Goal: Information Seeking & Learning: Find specific fact

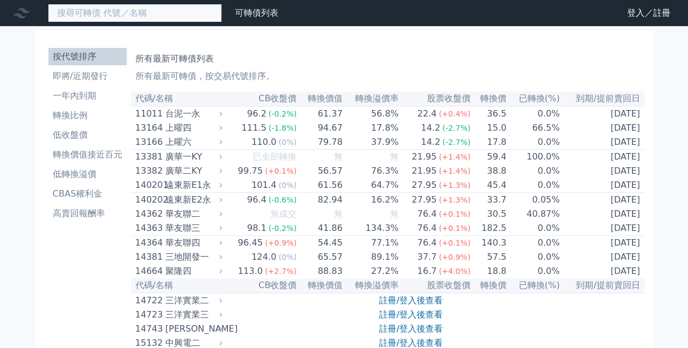
click at [107, 15] on input at bounding box center [135, 13] width 174 height 19
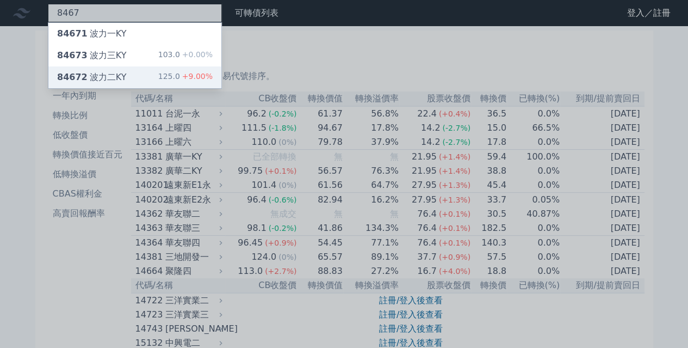
type input "8467"
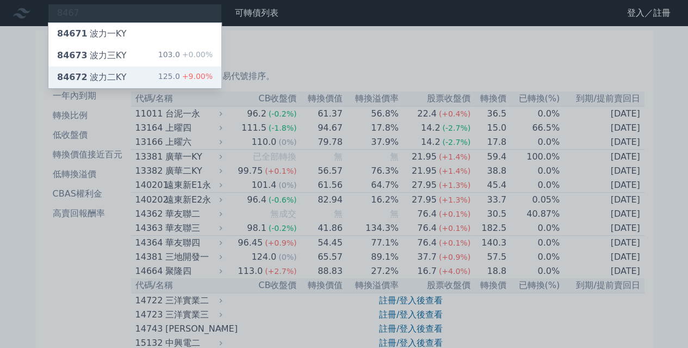
click at [106, 71] on div "84672 波力二KY" at bounding box center [91, 77] width 69 height 13
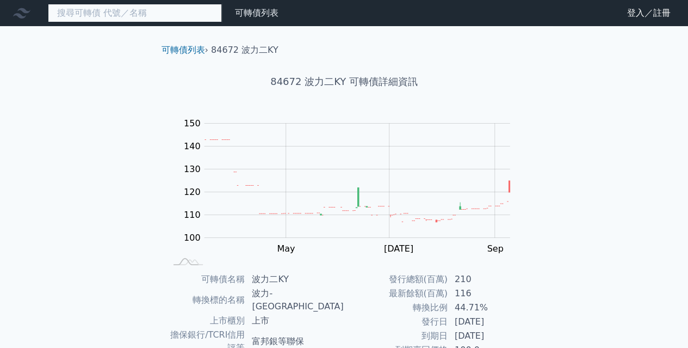
click at [104, 17] on input at bounding box center [135, 13] width 174 height 19
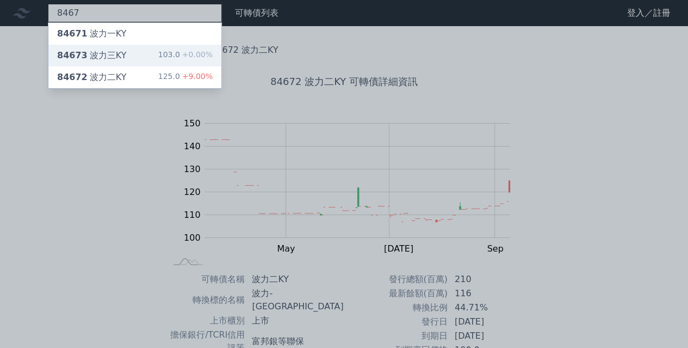
type input "8467"
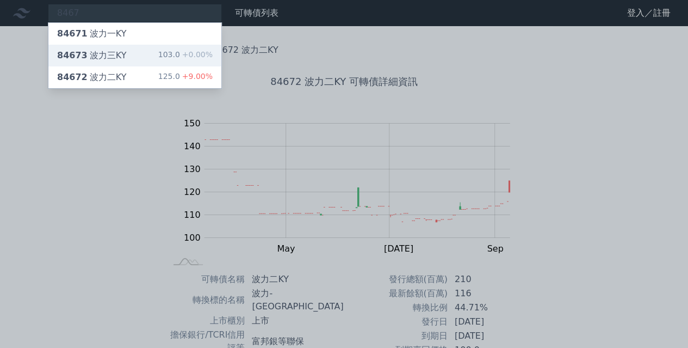
click at [122, 56] on div "84673 波力三KY 103.0 +0.00%" at bounding box center [134, 56] width 173 height 22
